Goal: Find specific page/section: Find specific page/section

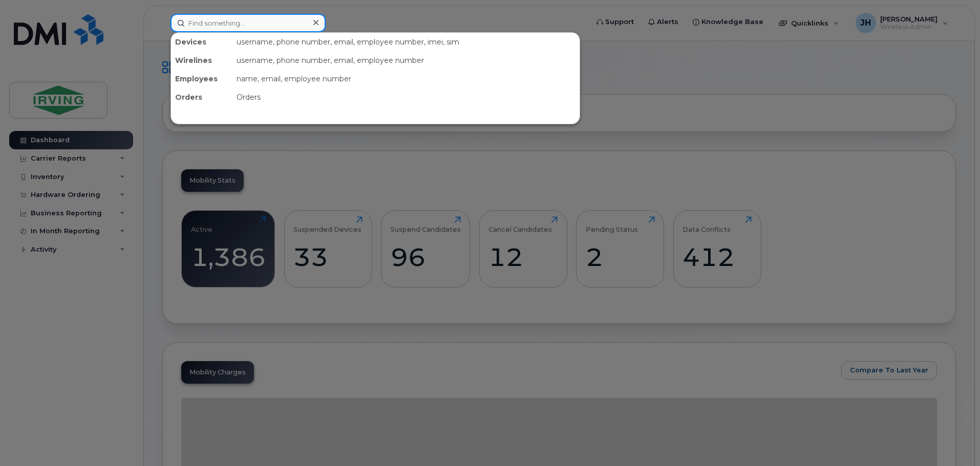
click at [214, 25] on input at bounding box center [247, 23] width 155 height 18
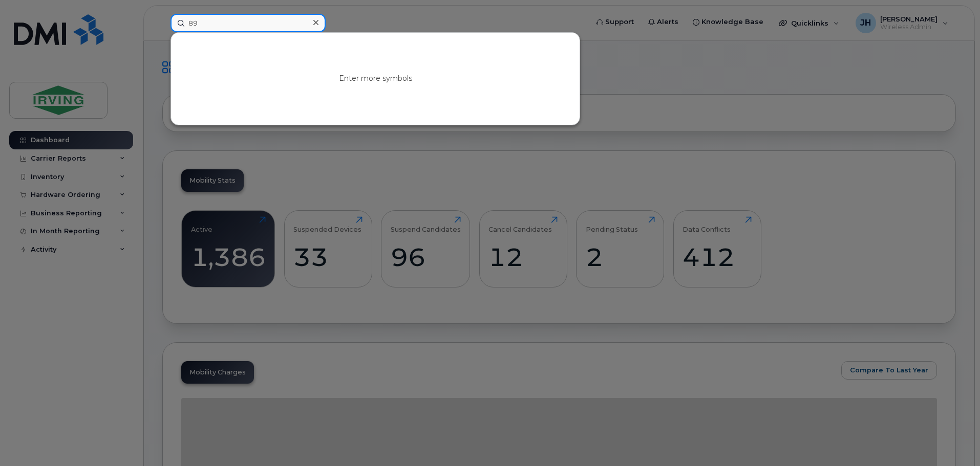
type input "8"
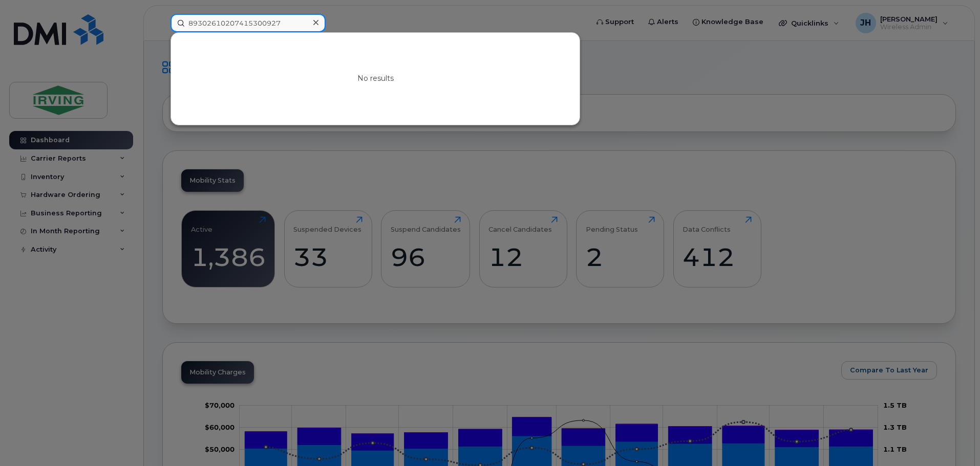
drag, startPoint x: 284, startPoint y: 20, endPoint x: 183, endPoint y: 25, distance: 100.9
click at [183, 25] on input "89302610207415300927" at bounding box center [247, 23] width 155 height 18
paste input "352283546379492"
click at [264, 24] on input "352283546379492" at bounding box center [247, 23] width 155 height 18
drag, startPoint x: 266, startPoint y: 23, endPoint x: 150, endPoint y: 24, distance: 115.7
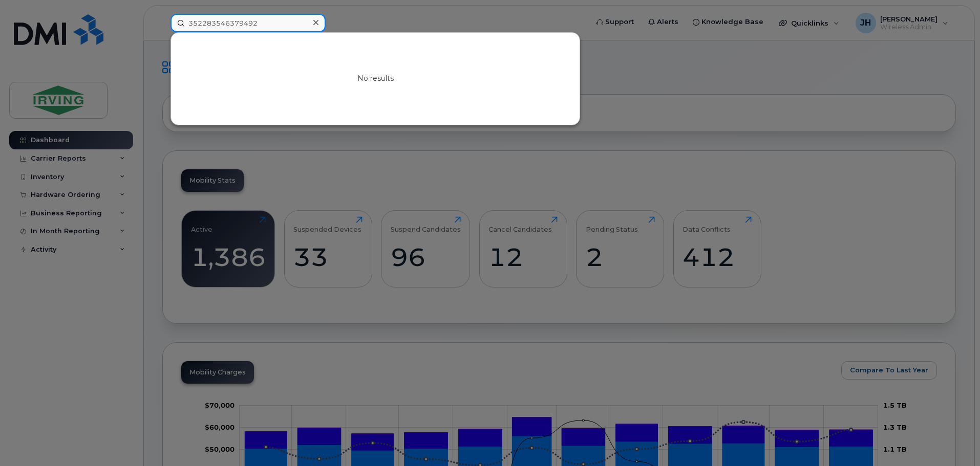
click at [162, 24] on div "352283546379492 No results" at bounding box center [375, 23] width 427 height 18
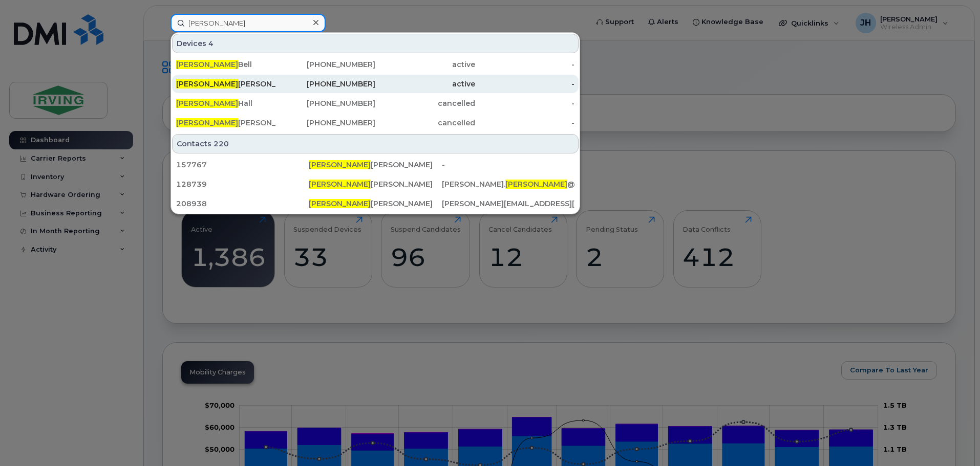
type input "[PERSON_NAME]"
click at [212, 82] on div "[PERSON_NAME]" at bounding box center [226, 84] width 100 height 10
